Goal: Task Accomplishment & Management: Complete application form

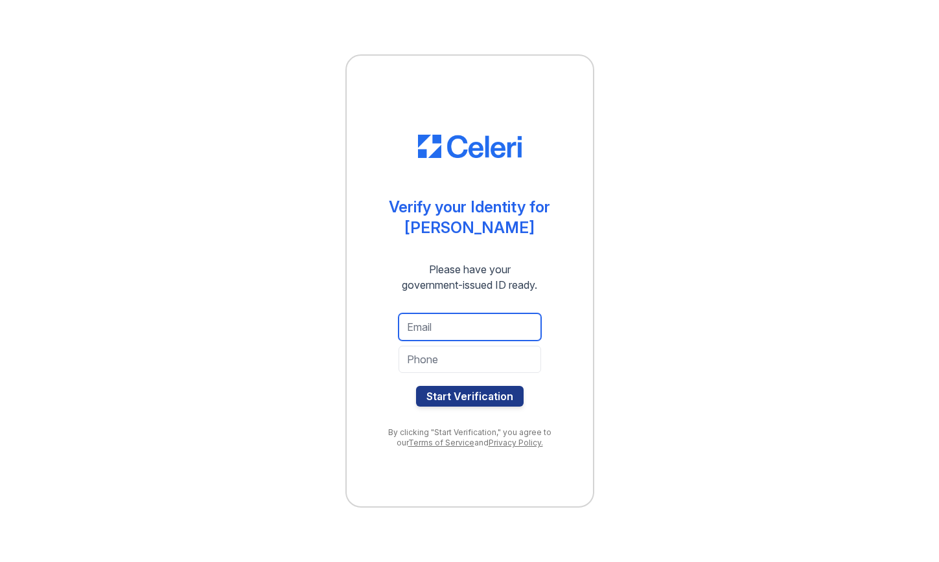
click at [475, 323] on input "email" at bounding box center [470, 327] width 143 height 27
type input "joemadejski@gmail.com"
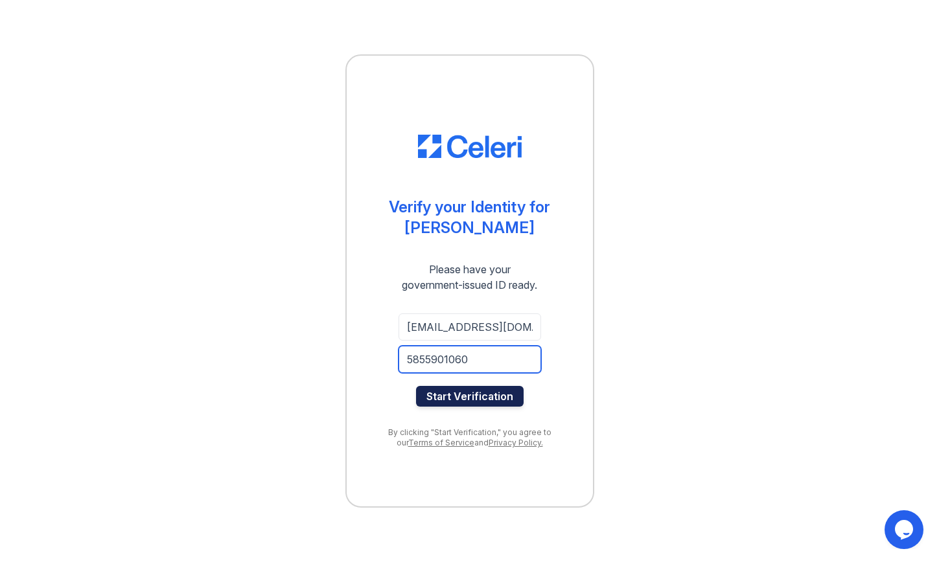
type input "5855901060"
click at [509, 404] on button "Start Verification" at bounding box center [470, 396] width 108 height 21
